Goal: Task Accomplishment & Management: Manage account settings

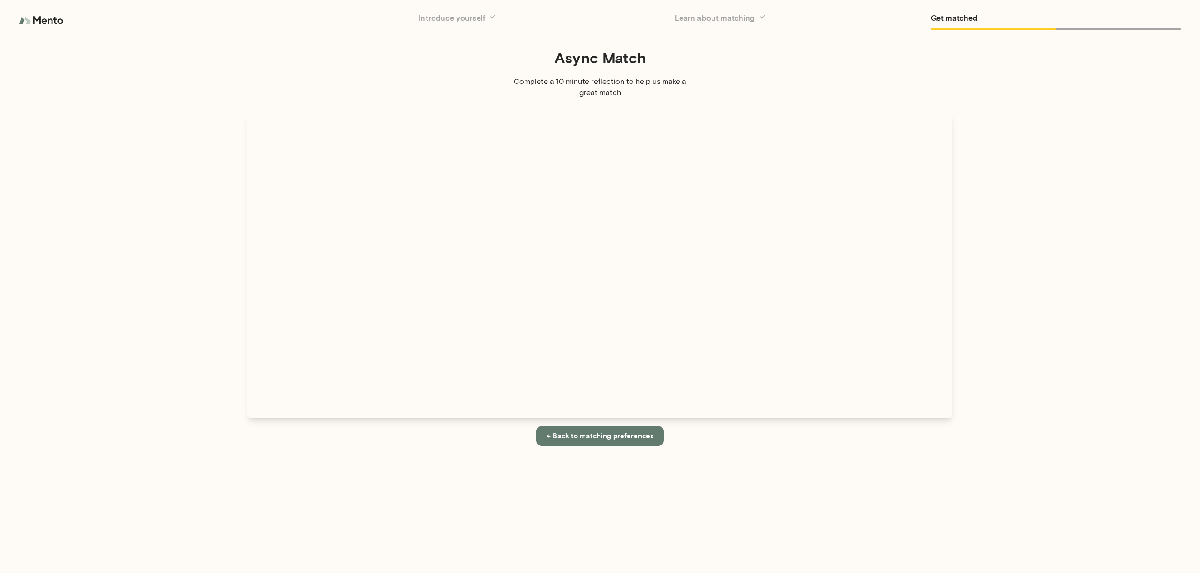
click at [58, 22] on img at bounding box center [42, 20] width 47 height 19
click at [50, 22] on img at bounding box center [42, 20] width 47 height 19
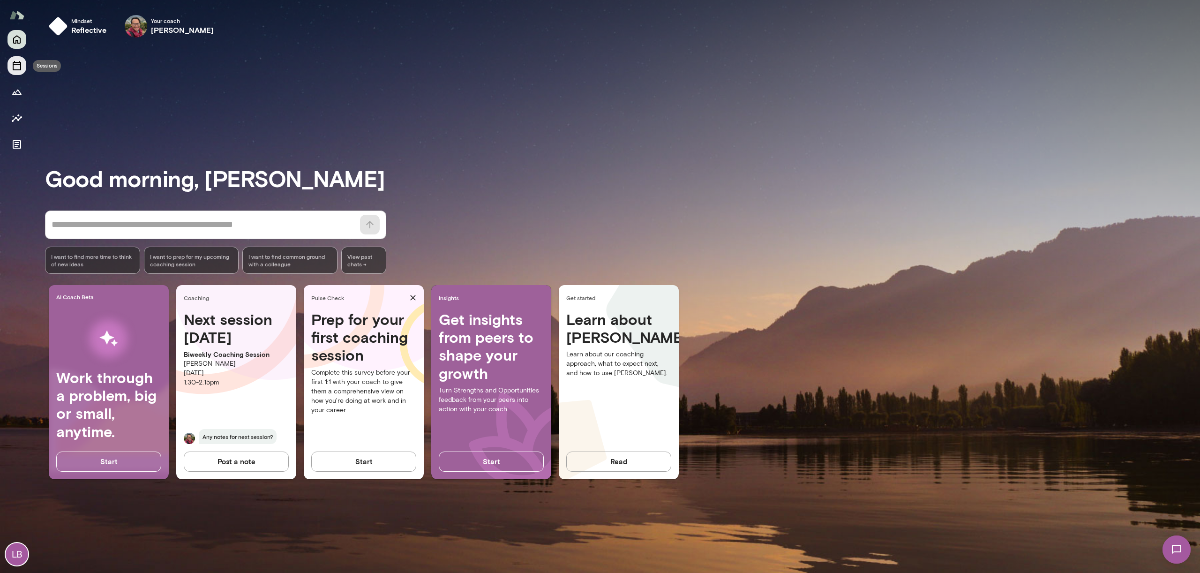
click at [13, 67] on icon "Sessions" at bounding box center [17, 65] width 8 height 9
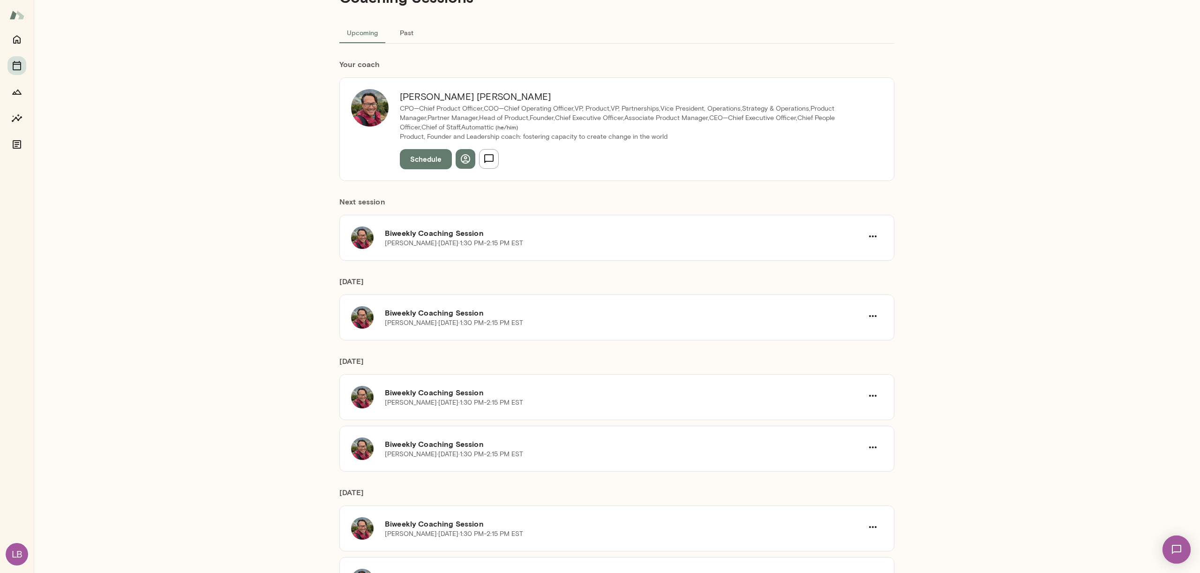
scroll to position [44, 0]
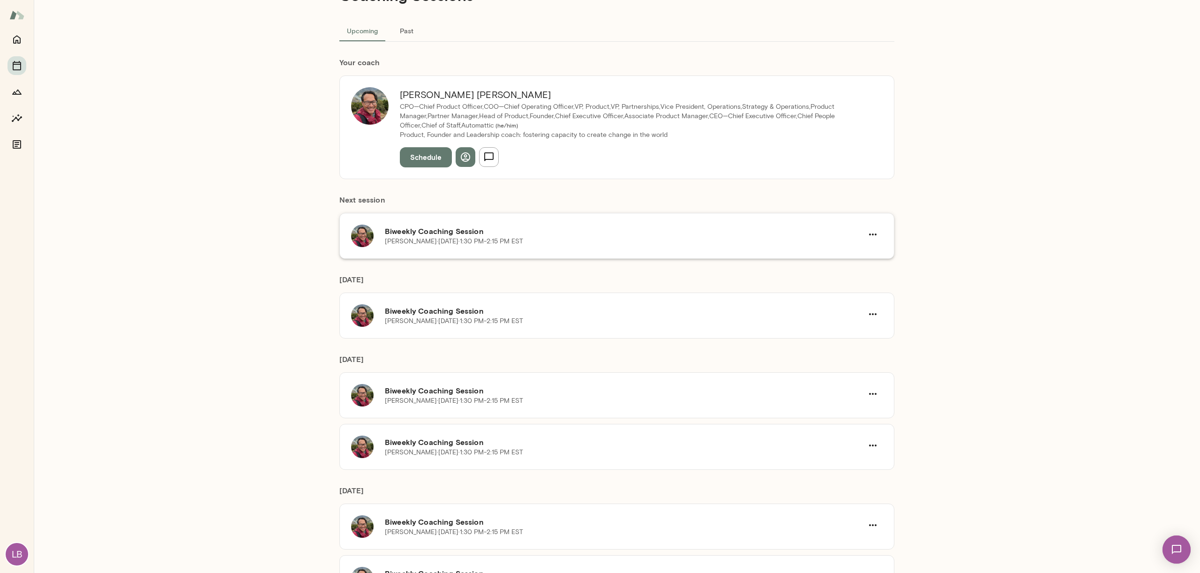
click at [570, 236] on h6 "Biweekly Coaching Session" at bounding box center [624, 230] width 478 height 11
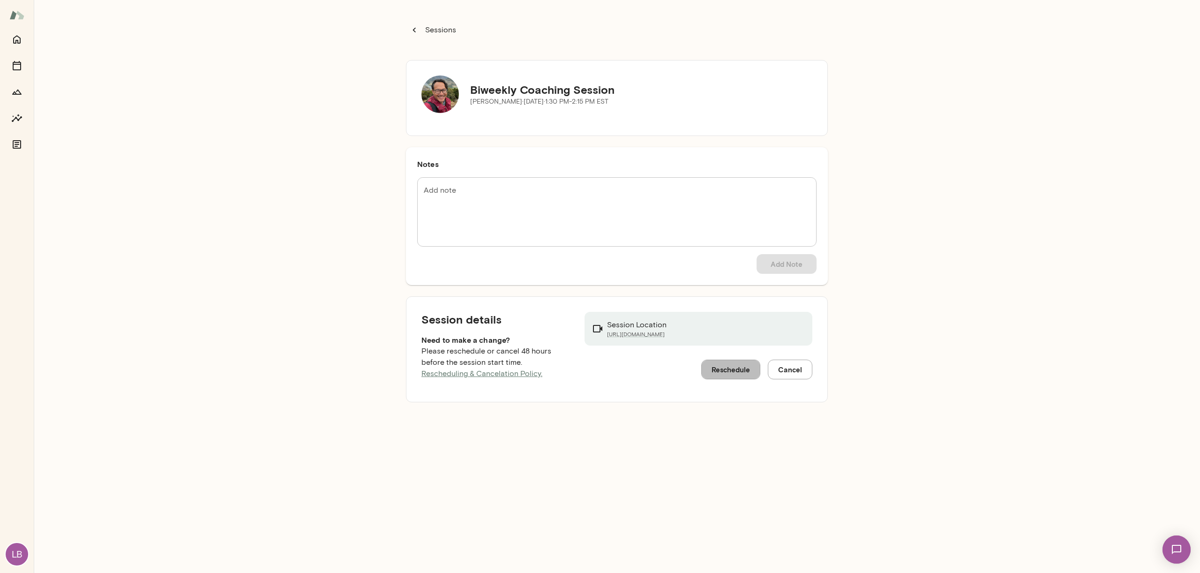
click at [733, 364] on button "Reschedule" at bounding box center [730, 370] width 59 height 20
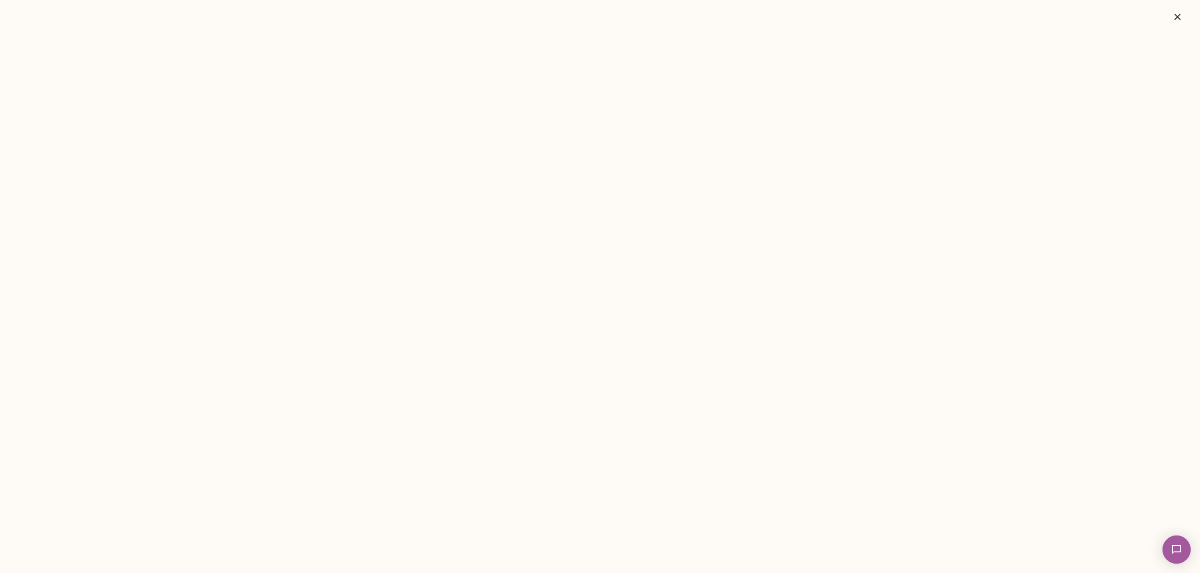
drag, startPoint x: 1175, startPoint y: 13, endPoint x: 1149, endPoint y: 20, distance: 27.1
click at [1170, 15] on button "button" at bounding box center [1178, 17] width 30 height 19
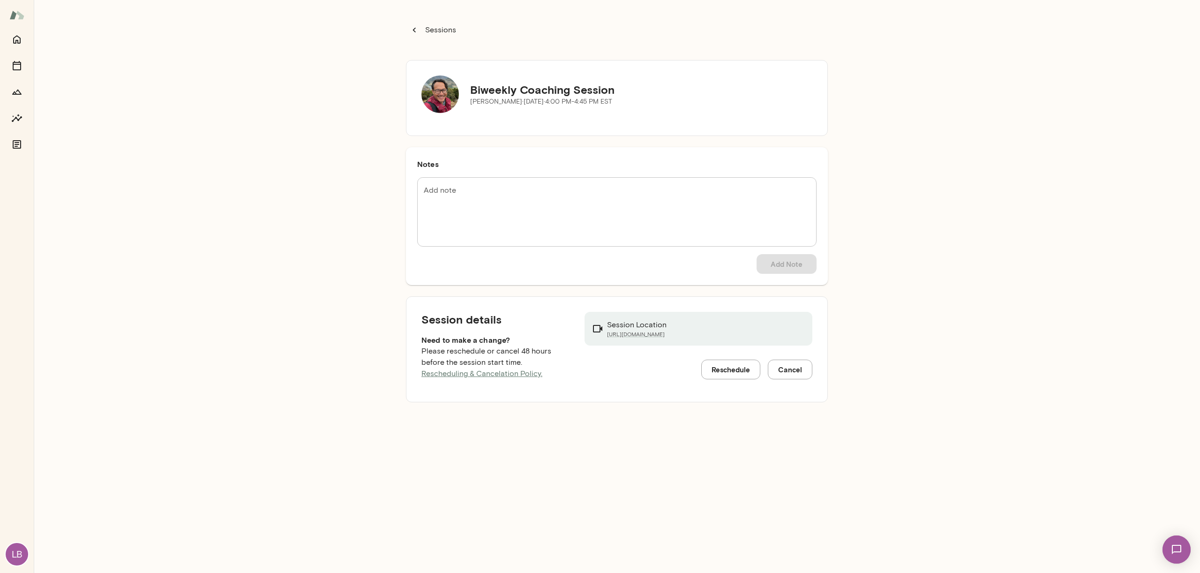
click at [303, 173] on div "Sessions Biweekly Coaching Session [PERSON_NAME][DATE] · 4:00 PM-4:45 PM EST No…" at bounding box center [617, 286] width 1166 height 573
click at [15, 67] on icon "Sessions" at bounding box center [16, 65] width 11 height 11
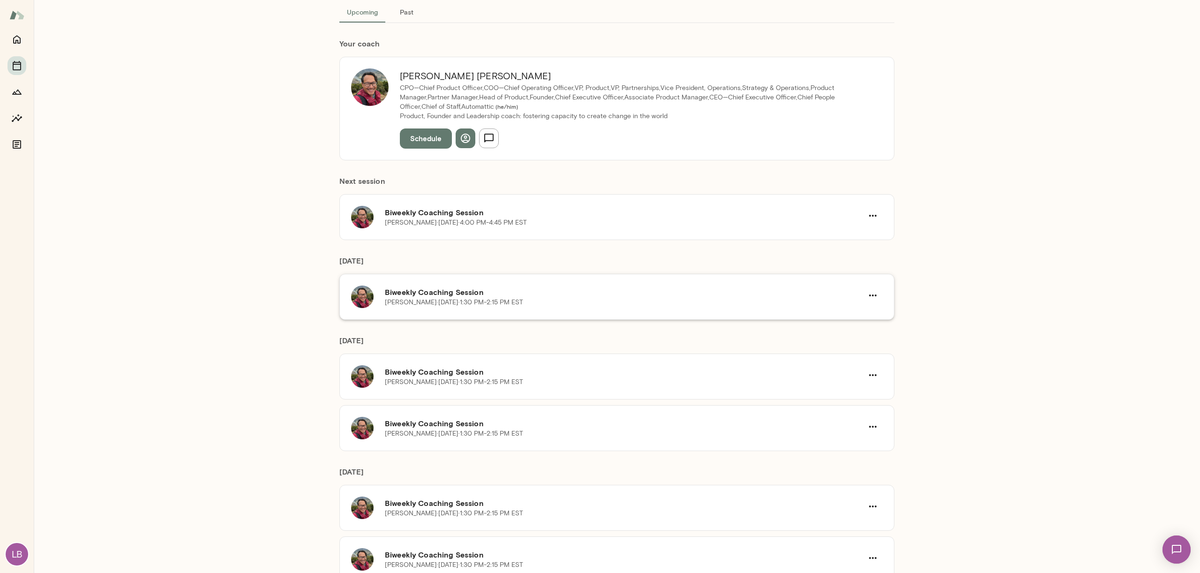
scroll to position [70, 0]
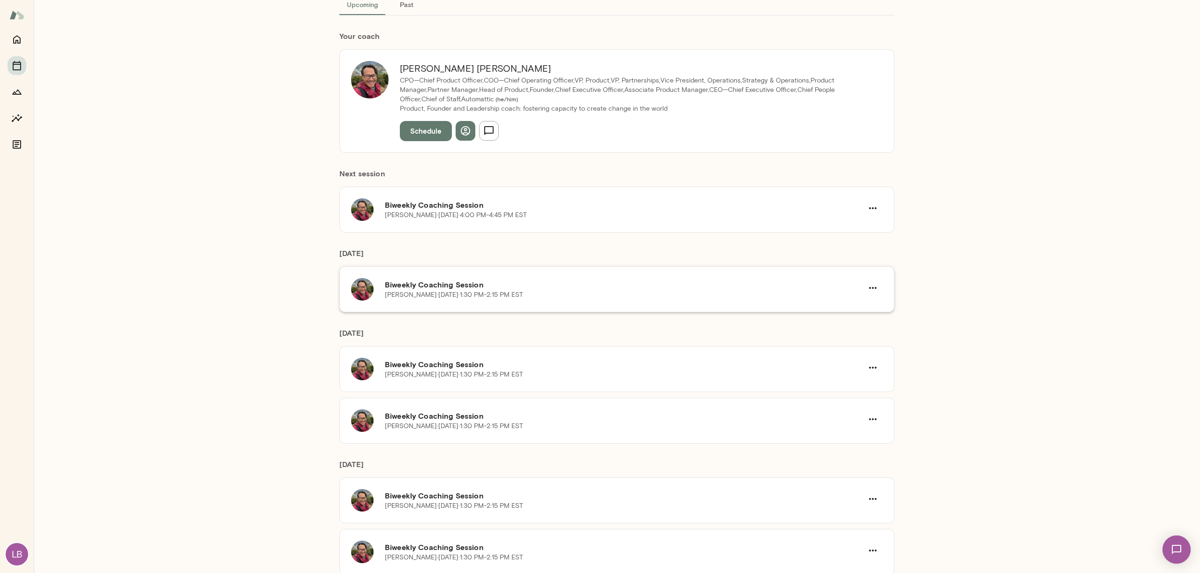
click at [564, 289] on h6 "Biweekly Coaching Session" at bounding box center [624, 284] width 478 height 11
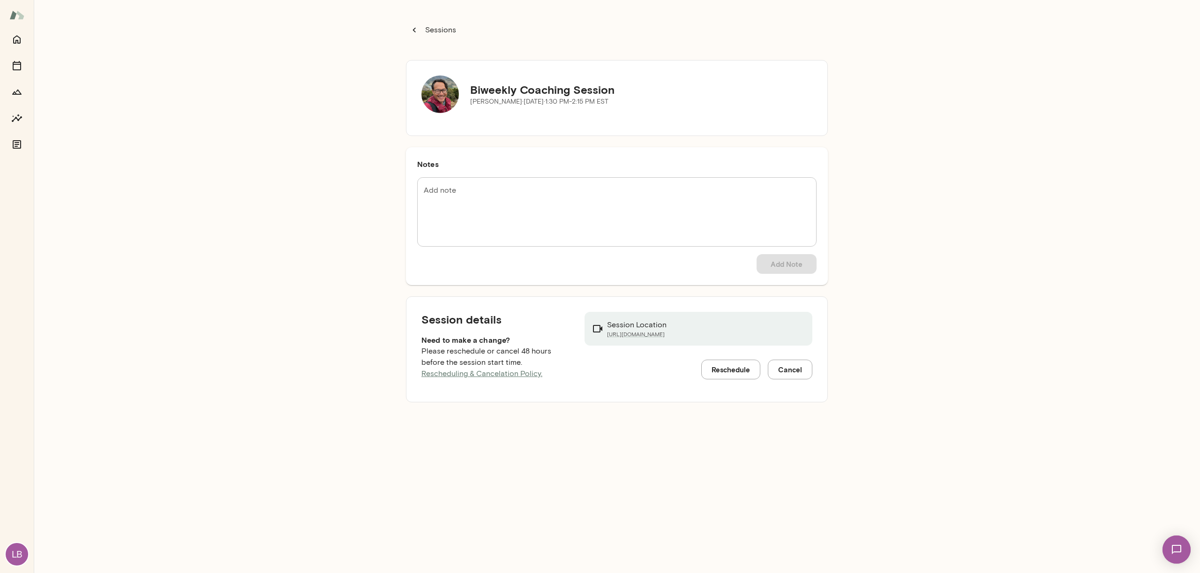
click at [740, 367] on button "Reschedule" at bounding box center [730, 370] width 59 height 20
